Goal: Navigation & Orientation: Find specific page/section

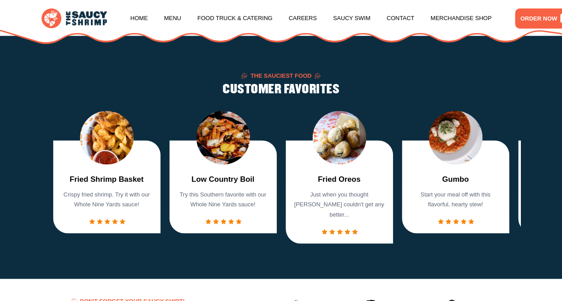
scroll to position [532, 0]
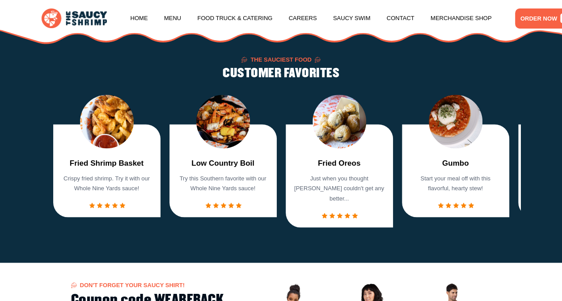
drag, startPoint x: 560, startPoint y: 83, endPoint x: 556, endPoint y: 109, distance: 26.2
click at [556, 109] on section "The Sauciest Food CUSTOMER FAVORITES Fried Shrimp Basket Crispy fried shrimp. T…" at bounding box center [281, 141] width 562 height 243
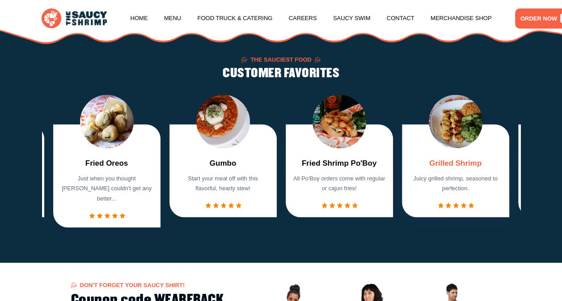
click at [463, 169] on link "Grilled Shrimp" at bounding box center [455, 164] width 52 height 12
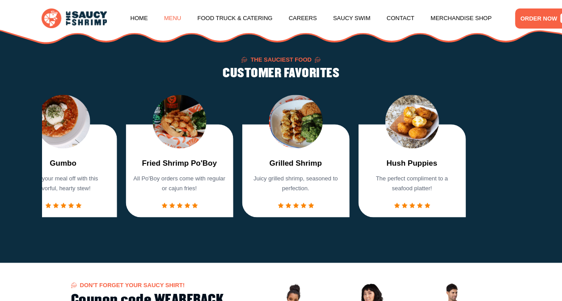
click at [169, 17] on link "Menu" at bounding box center [172, 18] width 17 height 34
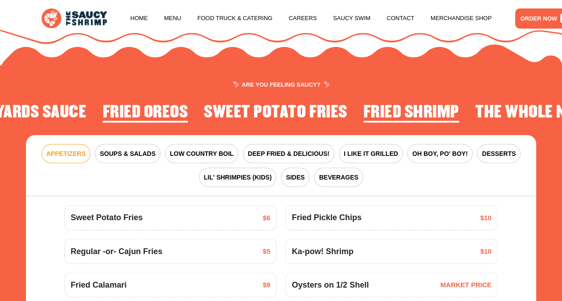
scroll to position [861, 0]
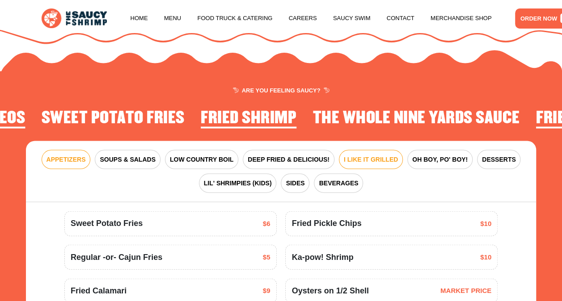
click at [366, 164] on span "I LIKE IT GRILLED" at bounding box center [371, 159] width 54 height 9
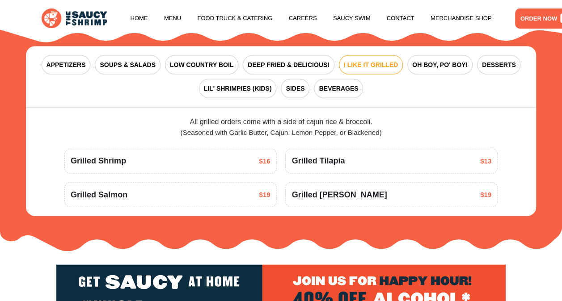
scroll to position [982, 0]
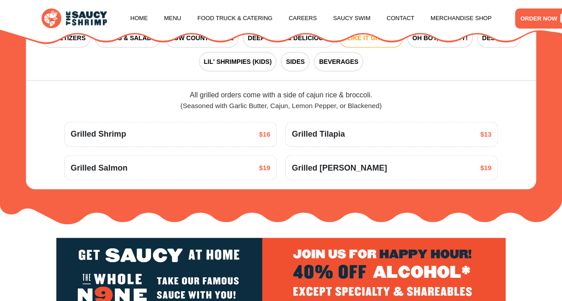
click at [285, 44] on div "Home Menu Food Truck & Catering Careers Saucy Swim Contact Merchandise Shop ORD…" at bounding box center [281, 22] width 562 height 44
click at [283, 43] on span "DEEP FRIED & DELICIOUS!" at bounding box center [289, 38] width 82 height 9
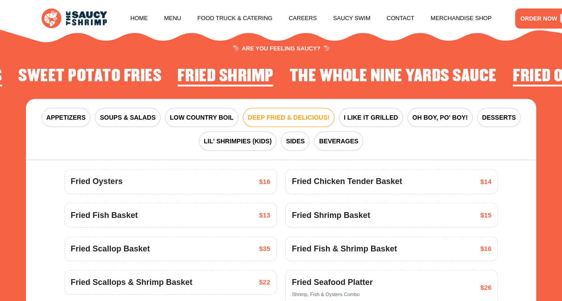
scroll to position [815, 0]
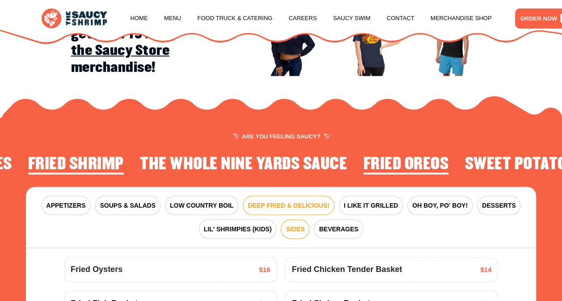
click at [300, 234] on span "SIDES" at bounding box center [295, 228] width 19 height 9
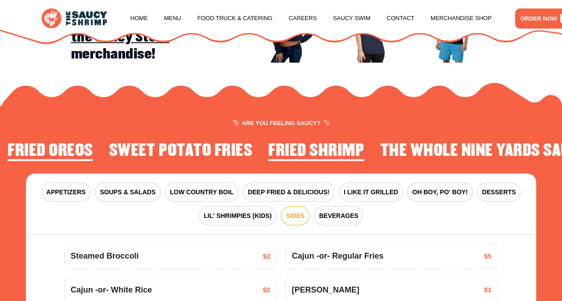
scroll to position [840, 0]
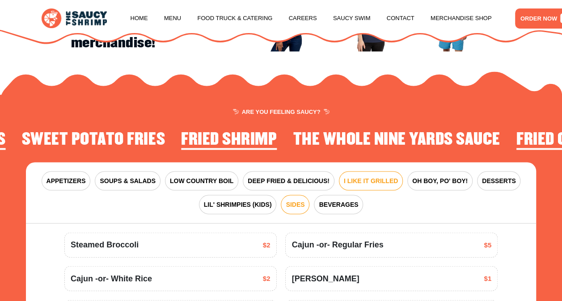
click at [374, 185] on span "I LIKE IT GRILLED" at bounding box center [371, 180] width 54 height 9
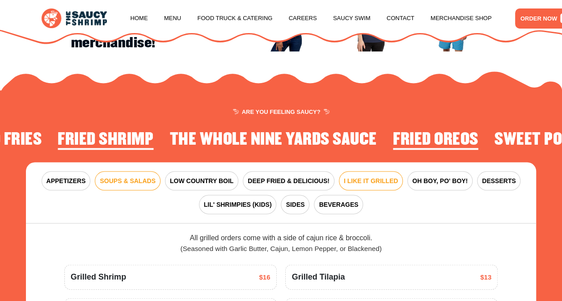
click at [141, 185] on span "SOUPS & SALADS" at bounding box center [127, 180] width 55 height 9
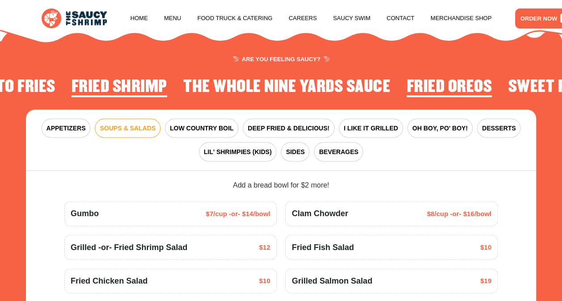
scroll to position [862, 0]
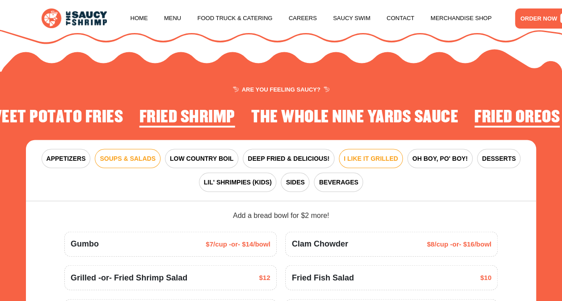
click at [375, 164] on span "I LIKE IT GRILLED" at bounding box center [371, 158] width 54 height 9
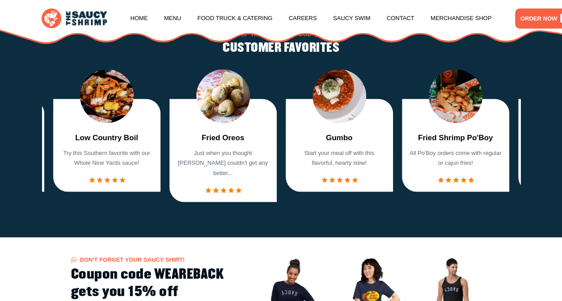
scroll to position [565, 0]
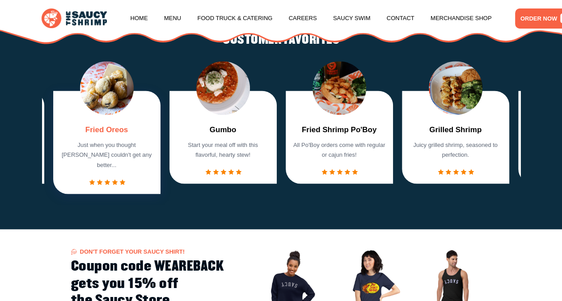
click at [112, 136] on link "Fried Oreos" at bounding box center [106, 130] width 42 height 12
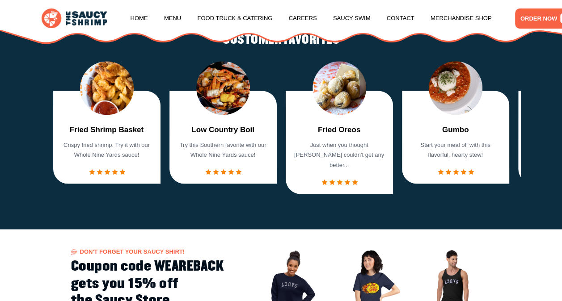
scroll to position [532, 0]
